Goal: Task Accomplishment & Management: Use online tool/utility

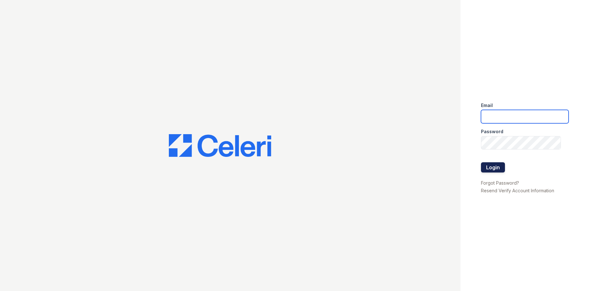
type input "mason.pm@cafmanagement.com"
click at [499, 165] on button "Login" at bounding box center [493, 167] width 24 height 10
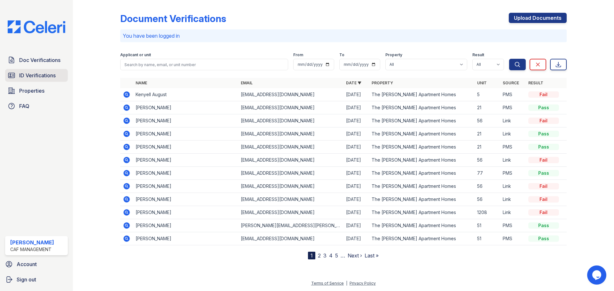
click at [33, 71] on link "ID Verifications" at bounding box center [36, 75] width 63 height 13
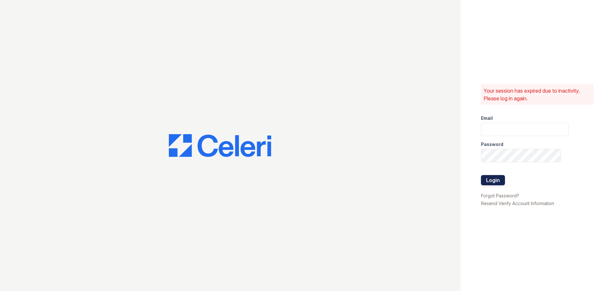
type input "mason.pm@cafmanagement.com"
click at [485, 175] on button "Login" at bounding box center [493, 180] width 24 height 10
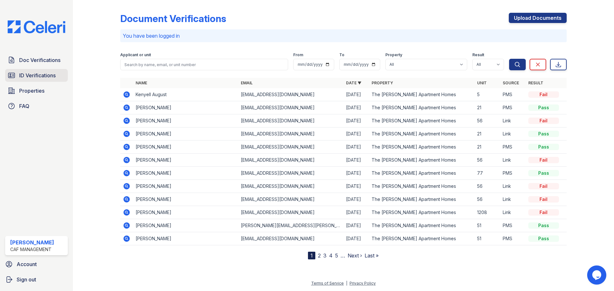
click at [32, 77] on span "ID Verifications" at bounding box center [37, 76] width 36 height 8
